Goal: Task Accomplishment & Management: Manage account settings

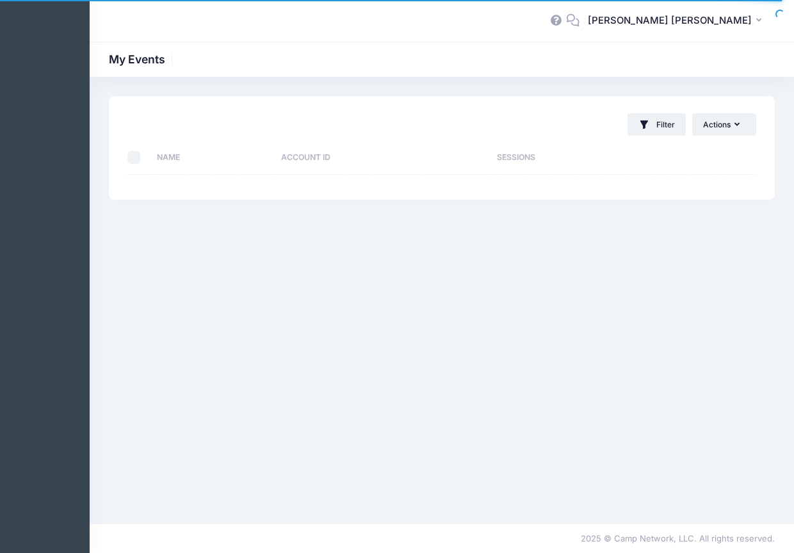
click at [288, 157] on th "Account ID" at bounding box center [383, 158] width 216 height 34
click at [238, 156] on th "Name" at bounding box center [212, 158] width 124 height 34
select select "10"
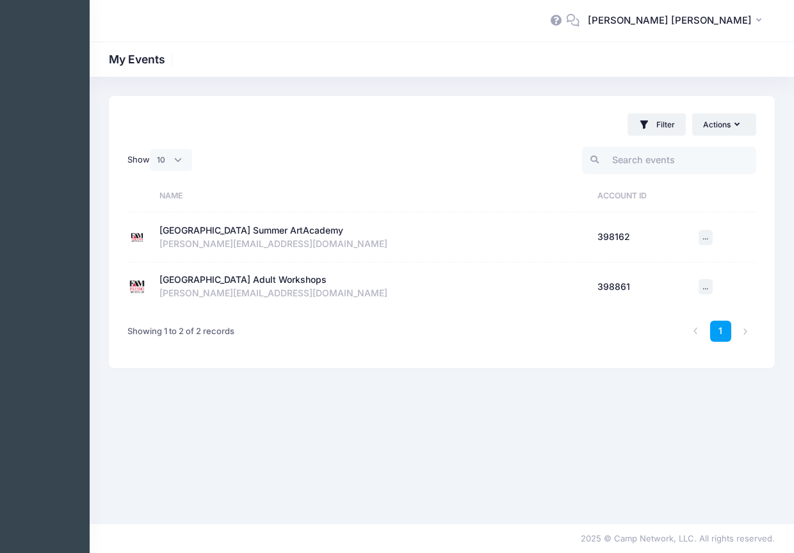
click at [248, 279] on div "[GEOGRAPHIC_DATA] Adult Workshops" at bounding box center [242, 279] width 167 height 13
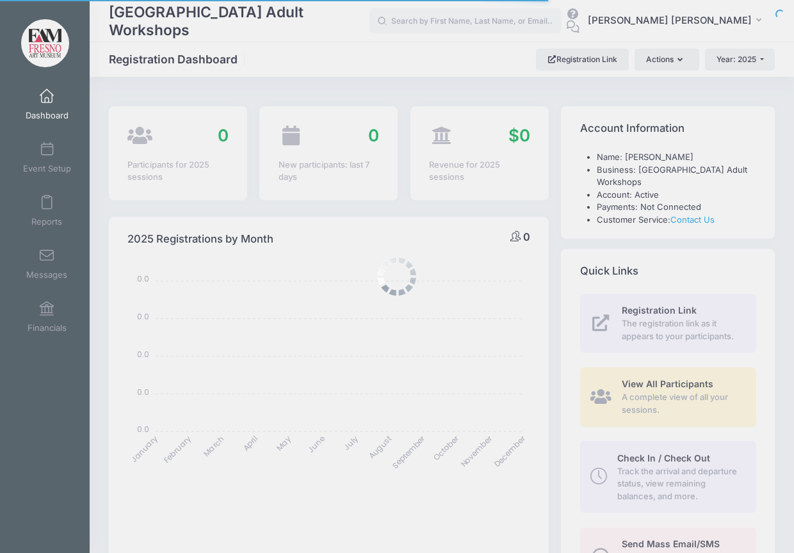
select select
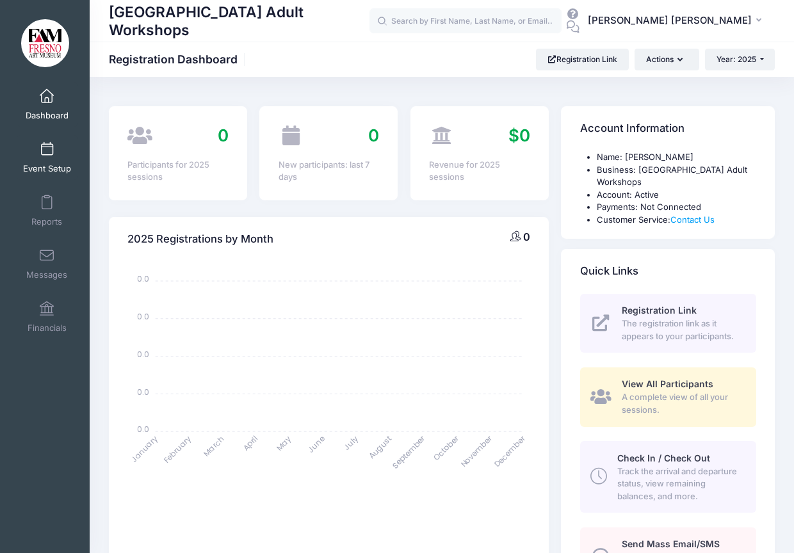
click at [47, 143] on span at bounding box center [47, 150] width 0 height 14
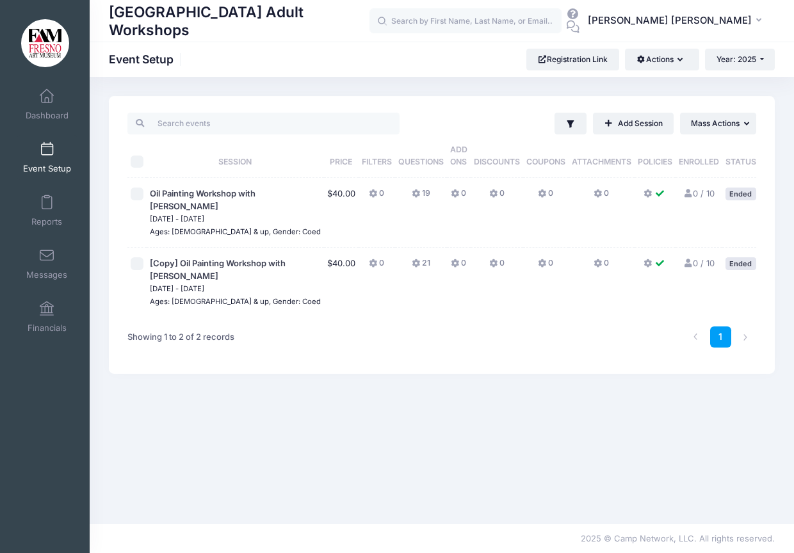
click at [763, 192] on button "... Action" at bounding box center [785, 195] width 45 height 15
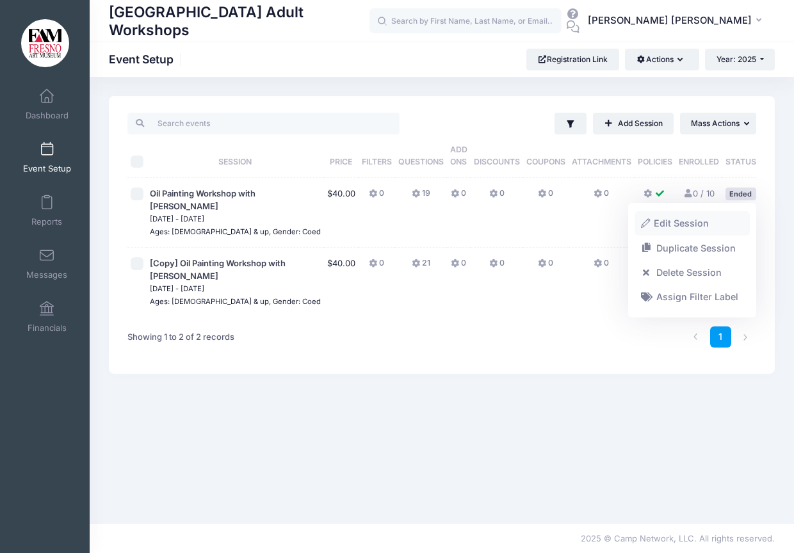
click at [697, 222] on link "Edit Session" at bounding box center [692, 223] width 116 height 24
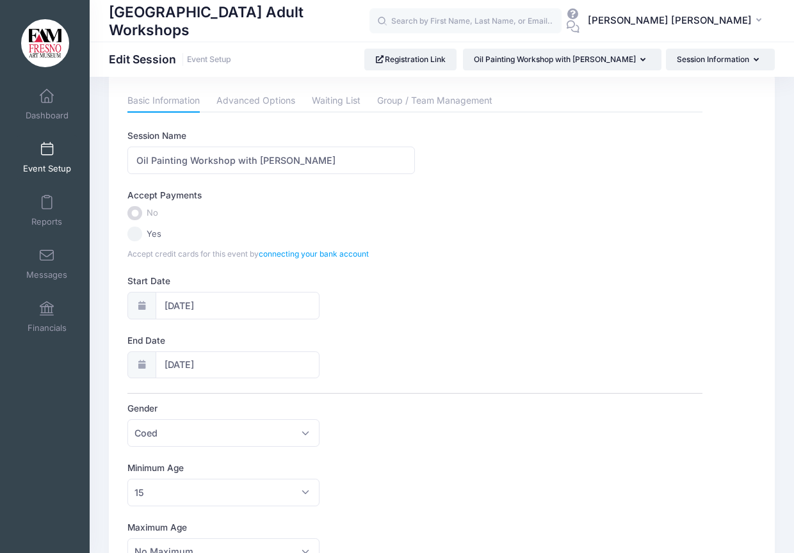
scroll to position [22, 0]
click at [184, 305] on input "08/09/2025" at bounding box center [238, 307] width 164 height 28
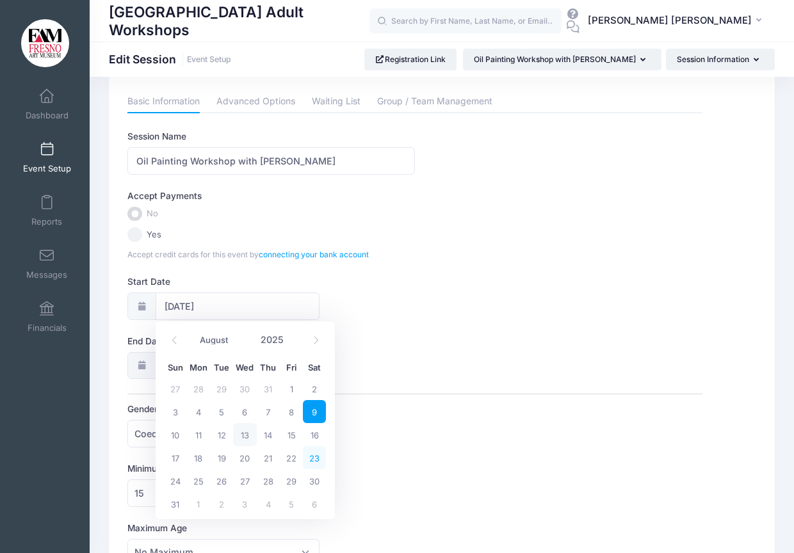
click at [312, 457] on span "23" at bounding box center [314, 457] width 23 height 23
type input "08/23/2025"
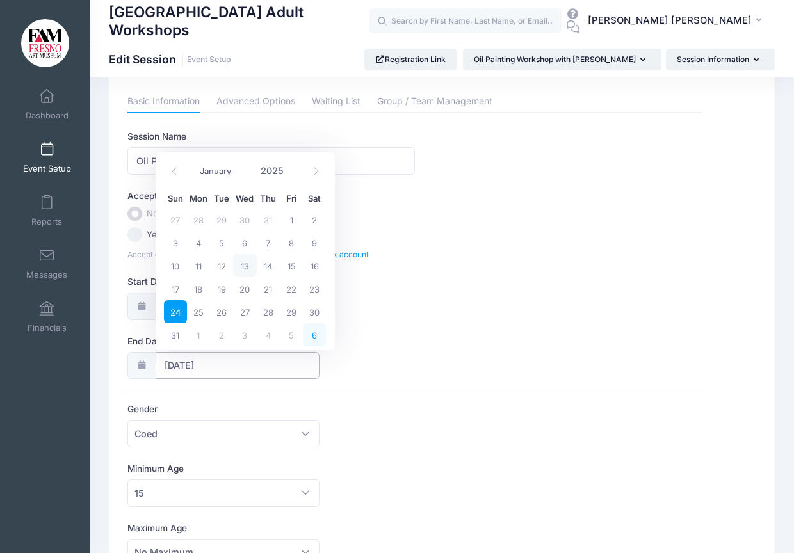
click at [303, 353] on input "08/24/2025" at bounding box center [238, 366] width 164 height 28
click at [319, 288] on span "23" at bounding box center [314, 288] width 23 height 23
type input "08/23/2025"
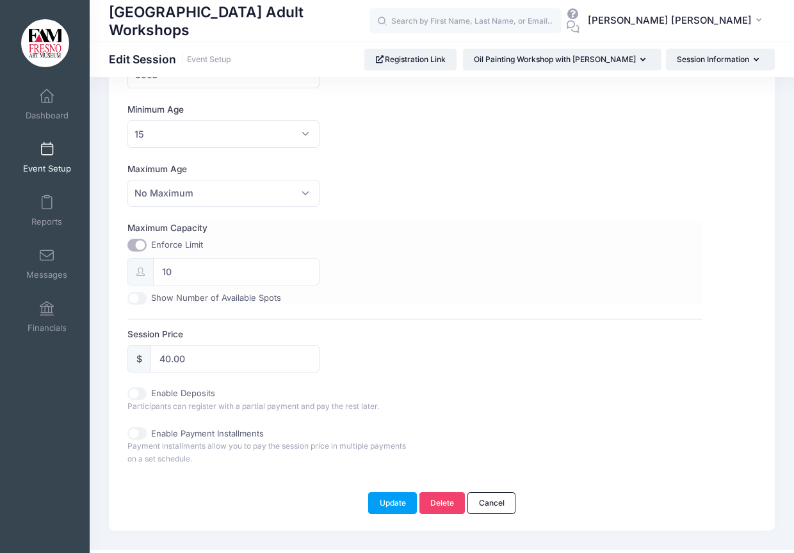
scroll to position [408, 0]
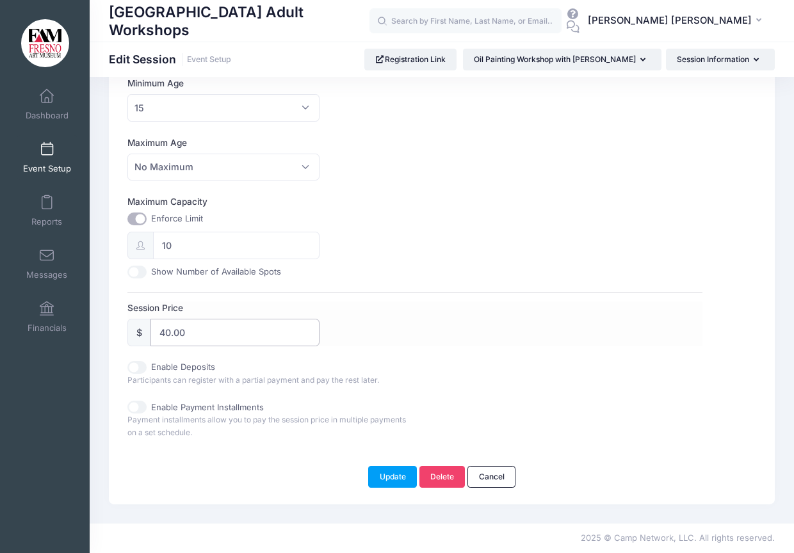
drag, startPoint x: 186, startPoint y: 337, endPoint x: 138, endPoint y: 334, distance: 48.1
click at [138, 334] on div "$ 40.00" at bounding box center [222, 333] width 191 height 28
type input "35.00"
click at [386, 476] on button "Update" at bounding box center [392, 477] width 49 height 22
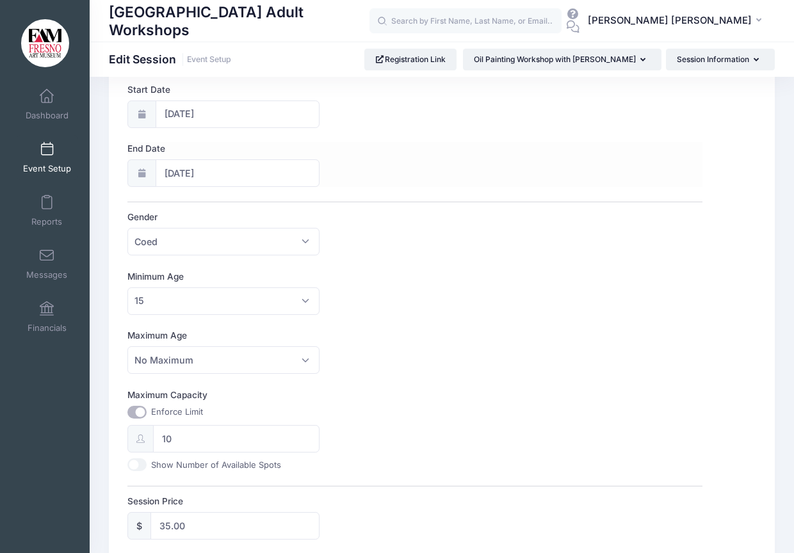
scroll to position [234, 0]
